Goal: Information Seeking & Learning: Learn about a topic

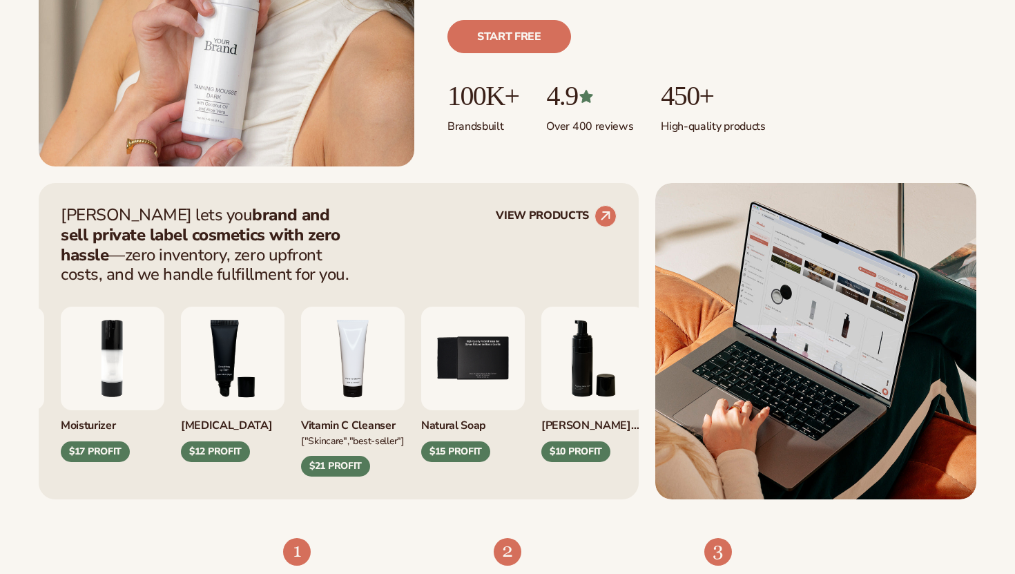
scroll to position [394, 0]
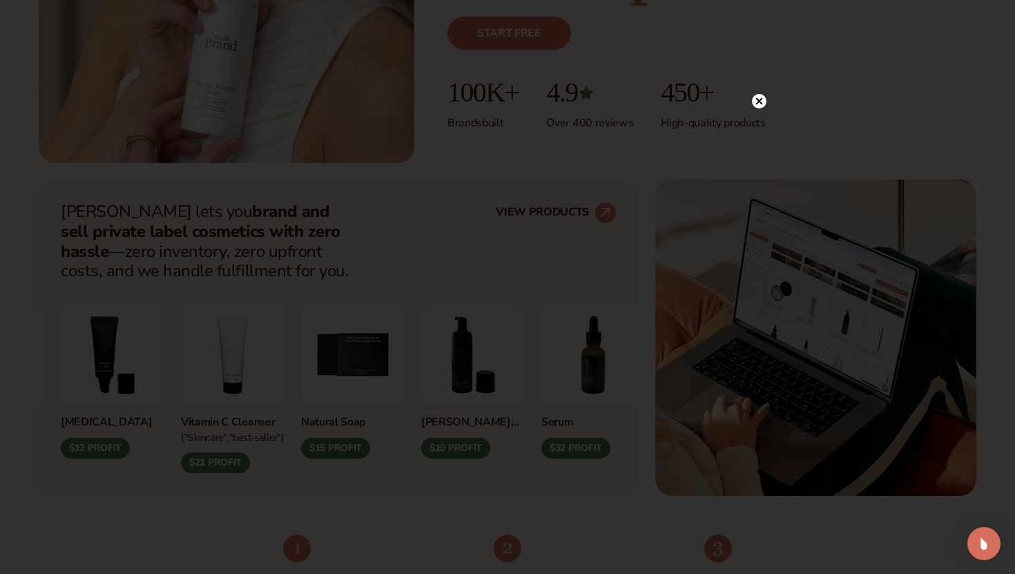
click at [757, 132] on icon at bounding box center [759, 129] width 7 height 7
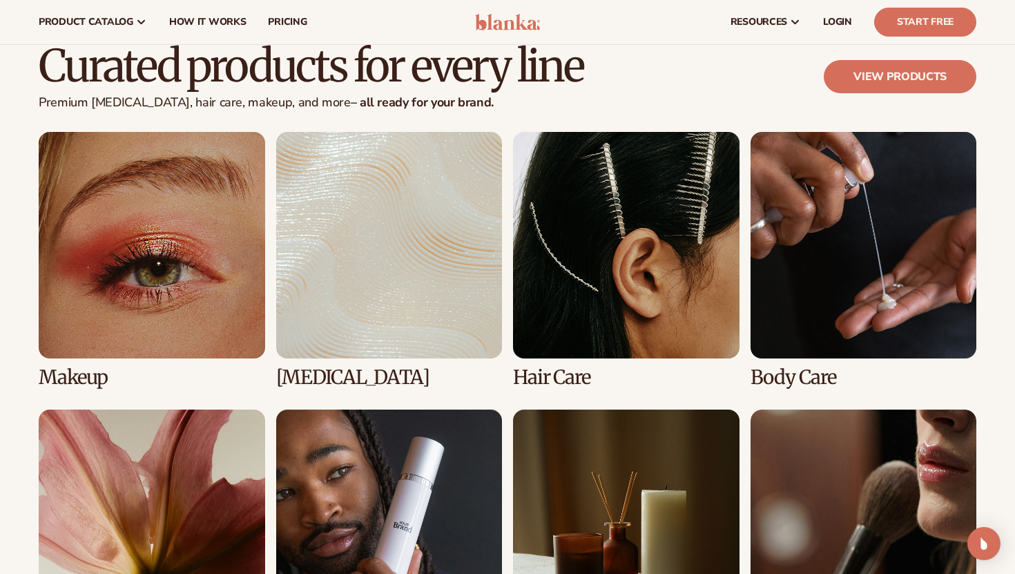
scroll to position [2560, 0]
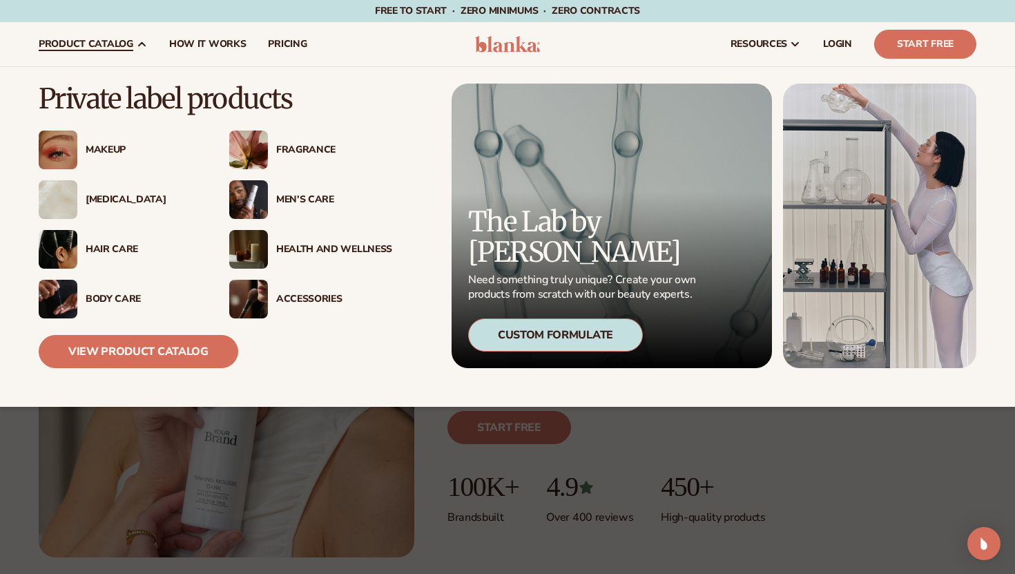
click at [313, 253] on div "Health And Wellness" at bounding box center [334, 250] width 116 height 12
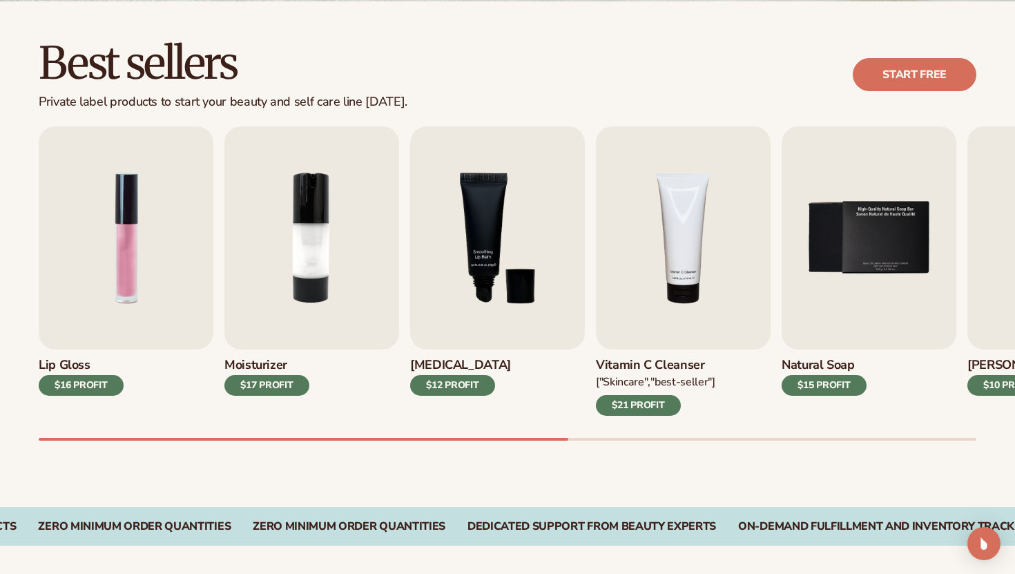
scroll to position [370, 0]
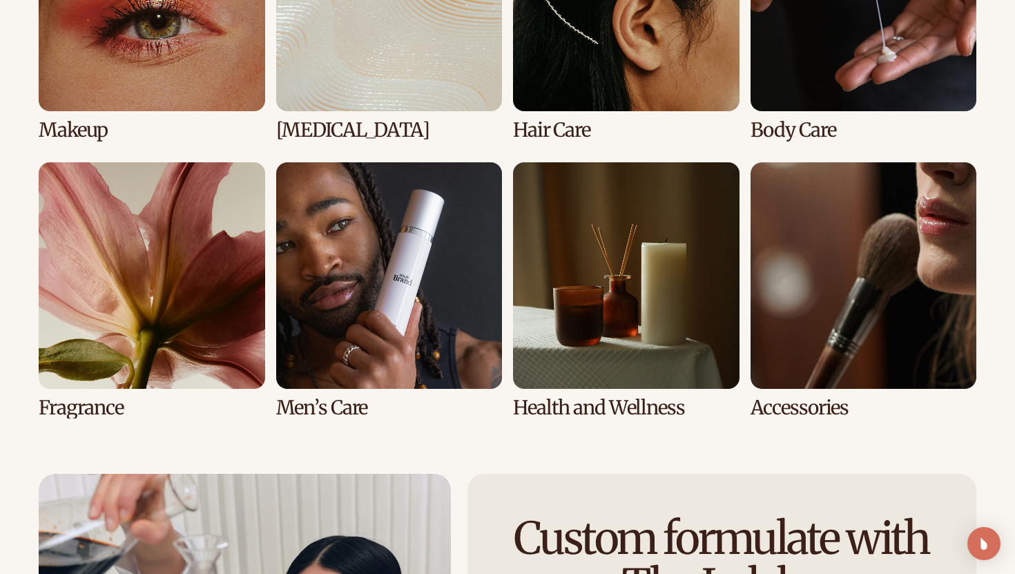
scroll to position [2839, 0]
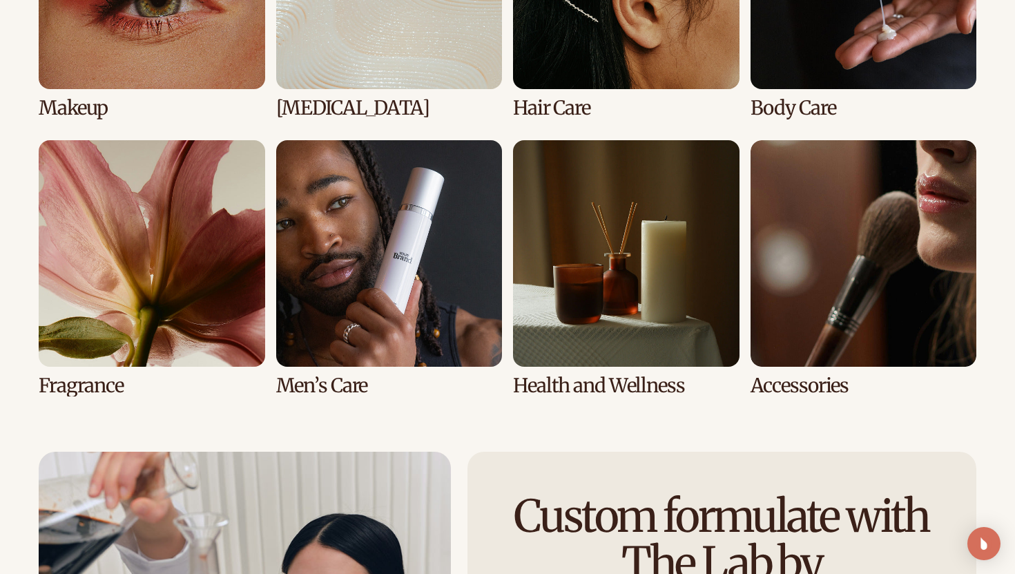
click at [821, 239] on link "8 / 8" at bounding box center [863, 267] width 226 height 255
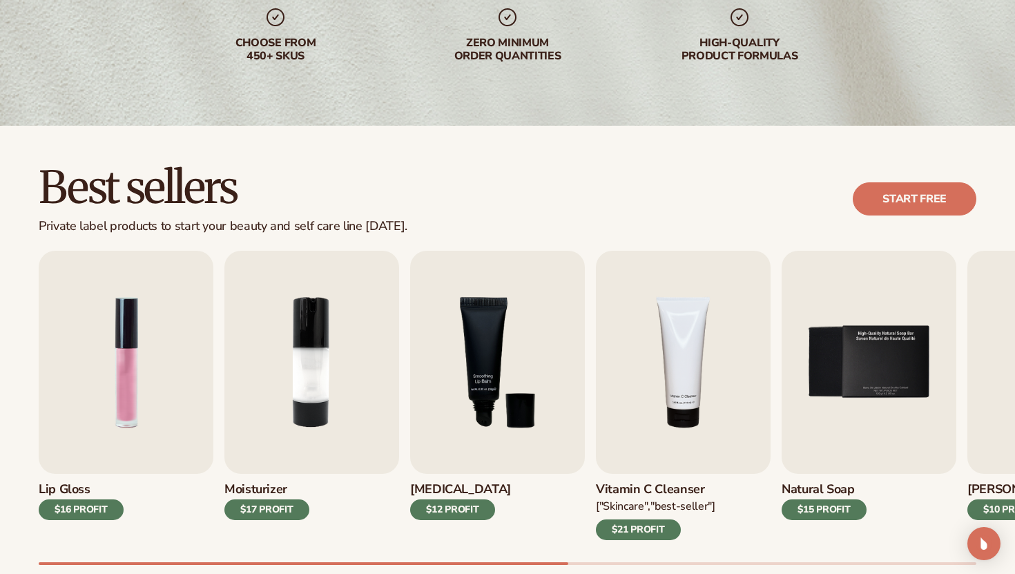
scroll to position [246, 0]
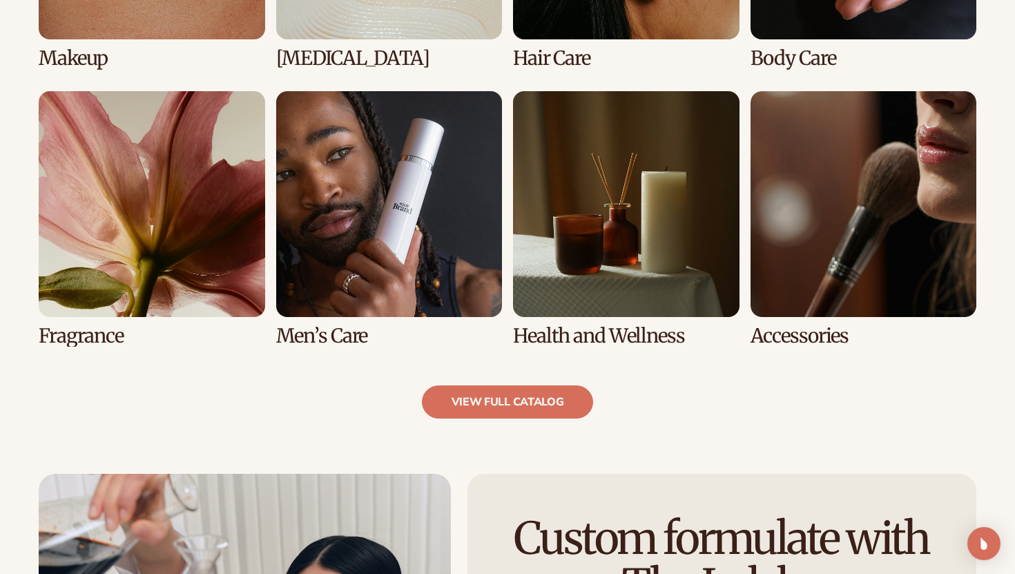
click at [613, 232] on link "7 / 8" at bounding box center [626, 218] width 226 height 255
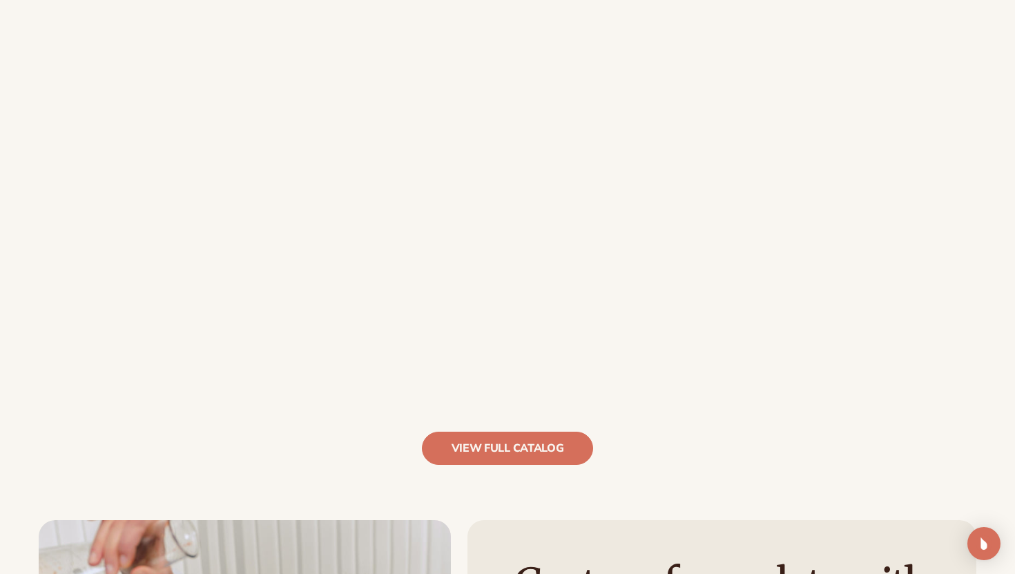
scroll to position [1210, 0]
